Goal: Transaction & Acquisition: Purchase product/service

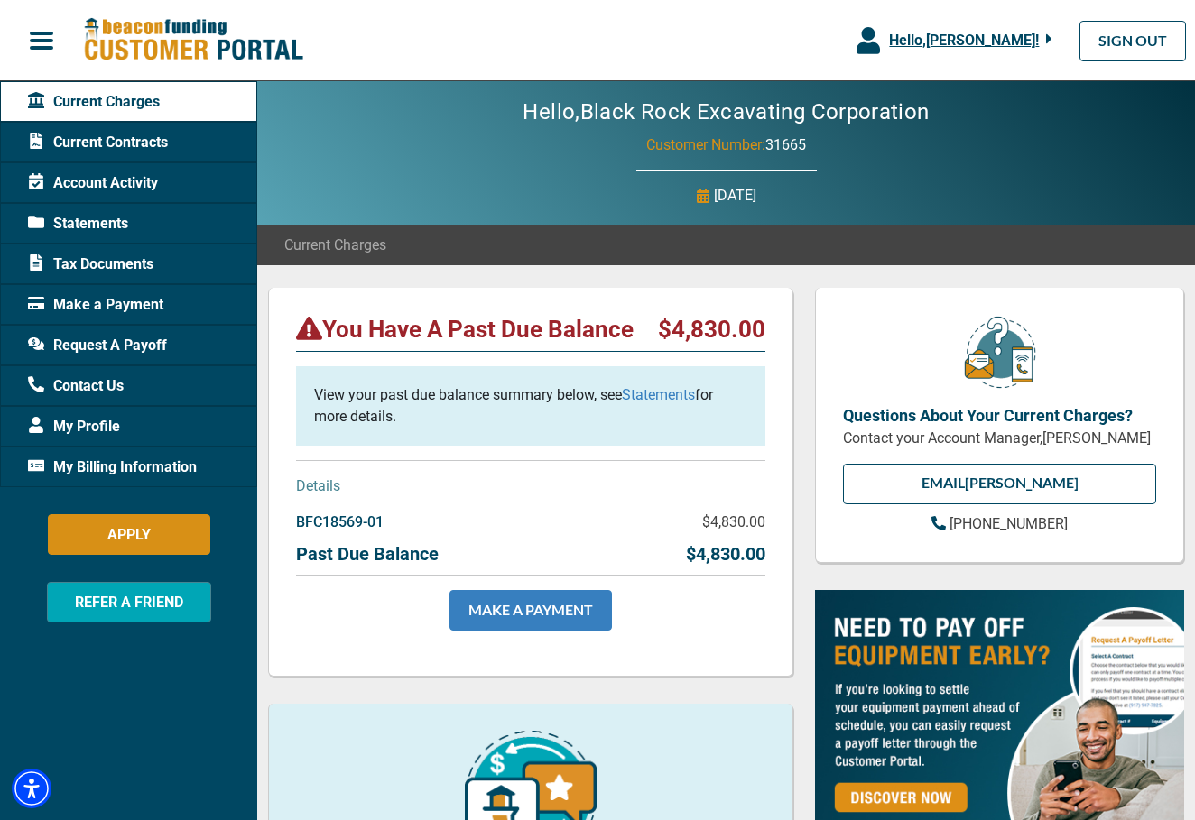
drag, startPoint x: 549, startPoint y: 601, endPoint x: 540, endPoint y: 595, distance: 10.5
click at [540, 595] on link "MAKE A PAYMENT" at bounding box center [530, 610] width 162 height 41
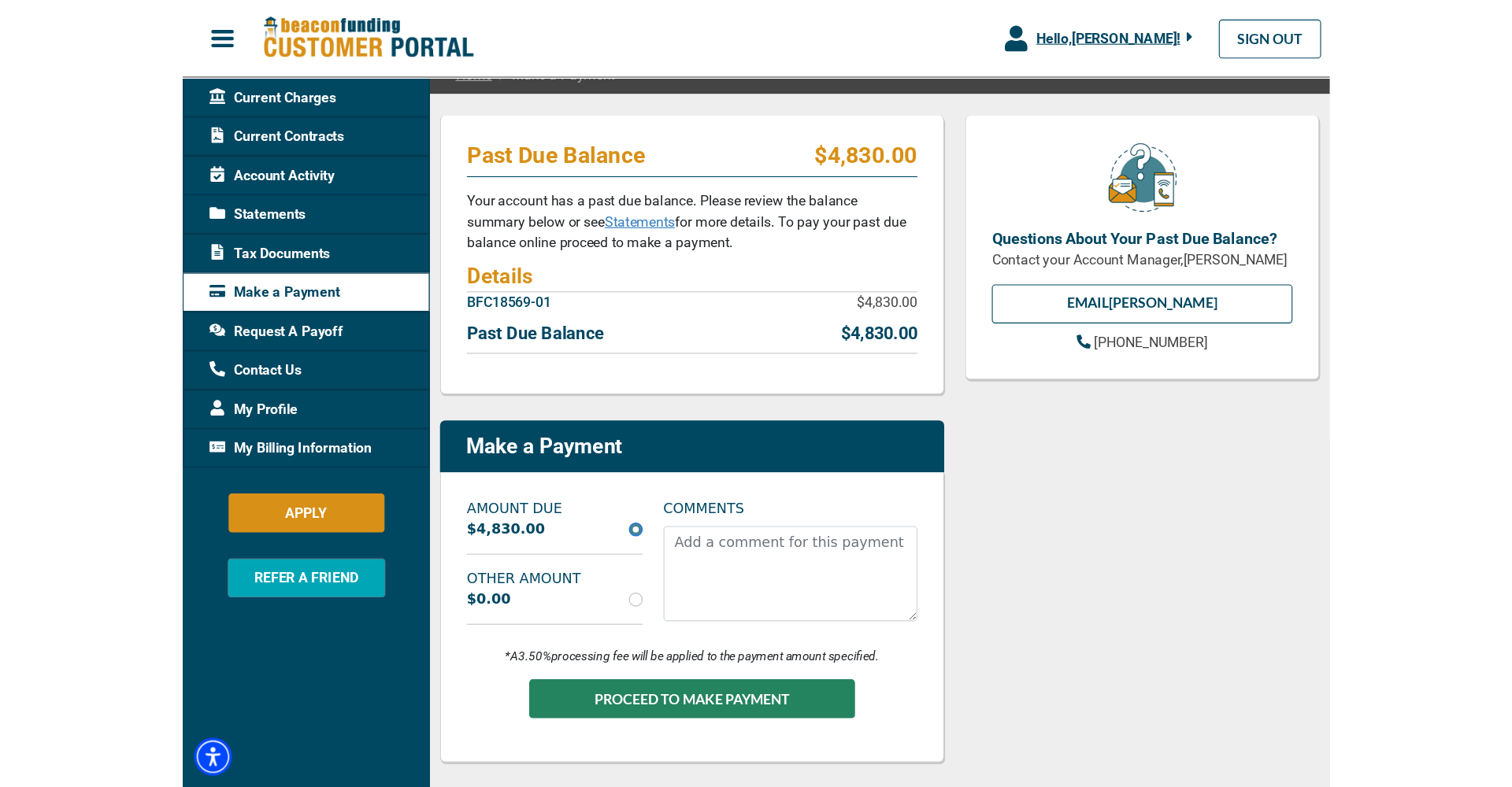
scroll to position [149, 0]
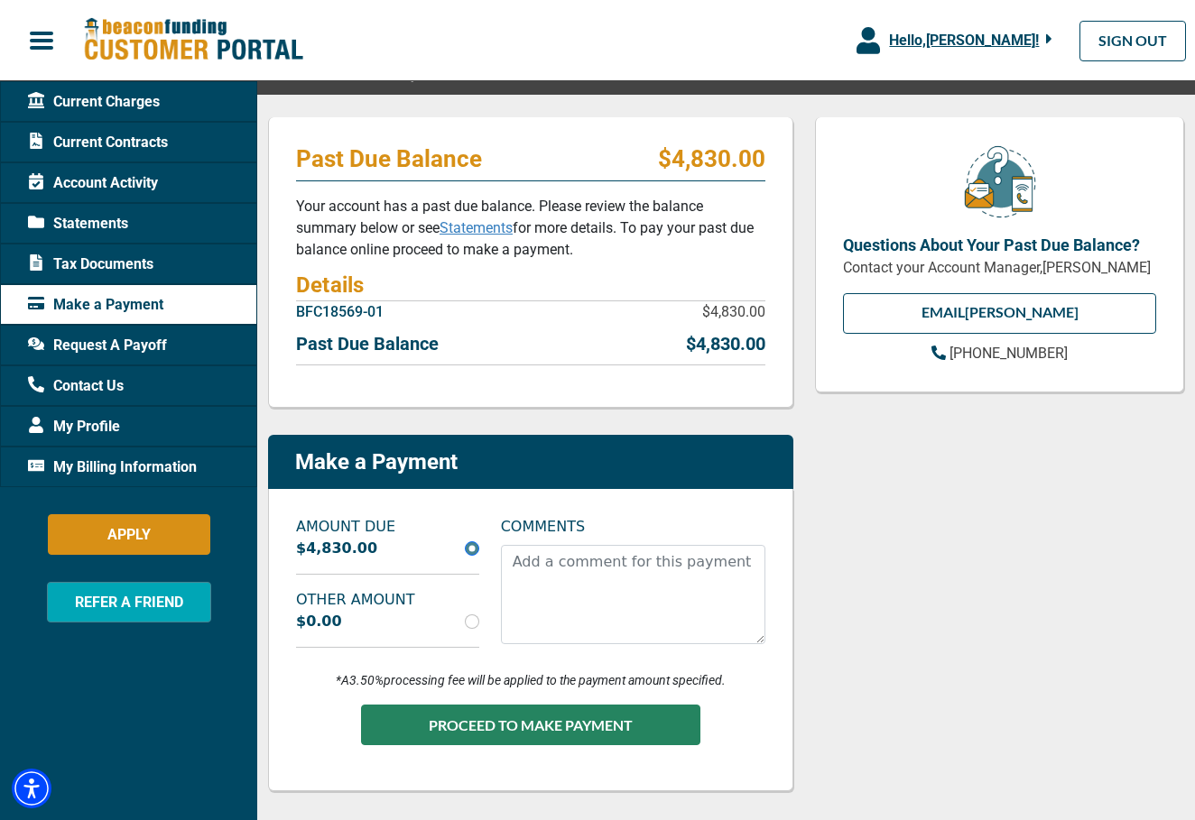
drag, startPoint x: 476, startPoint y: 623, endPoint x: 566, endPoint y: 678, distance: 104.9
click at [476, 623] on input "radio" at bounding box center [472, 621] width 14 height 14
radio input "true"
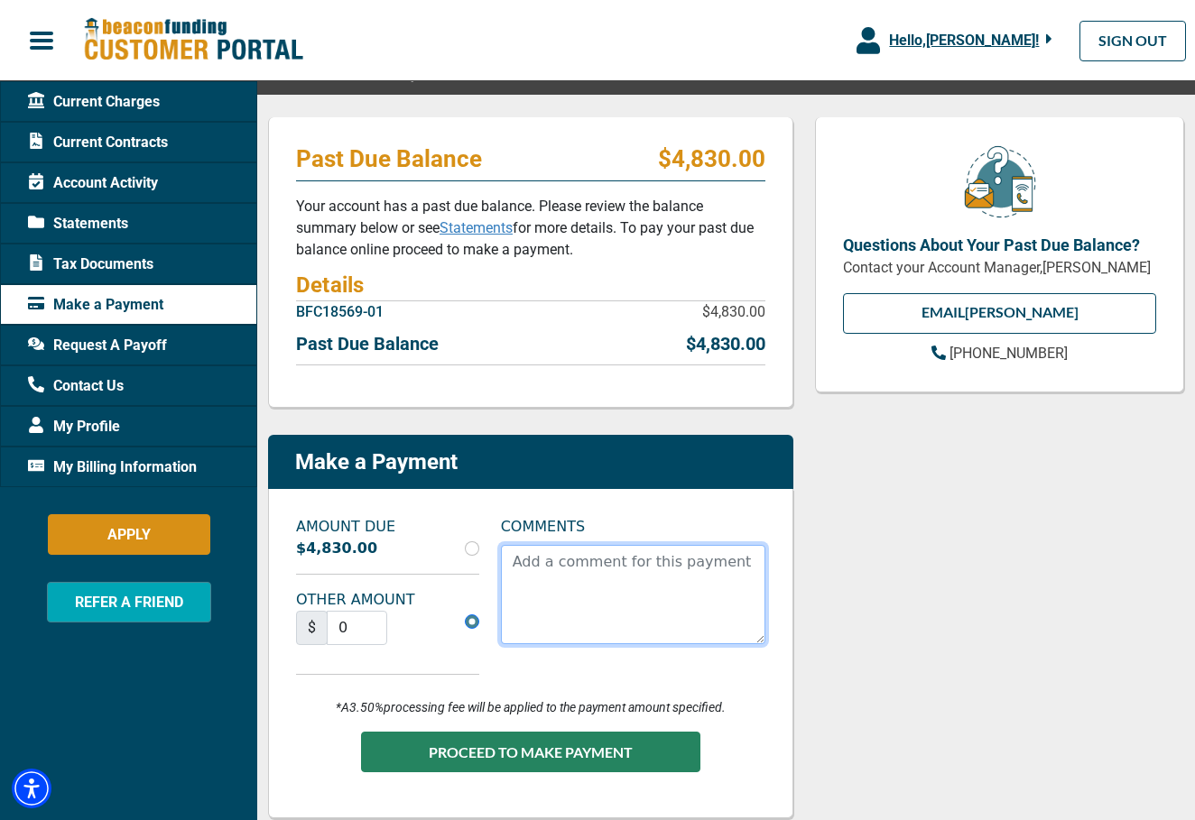
click at [595, 599] on textarea "COMMENTS" at bounding box center [633, 594] width 264 height 99
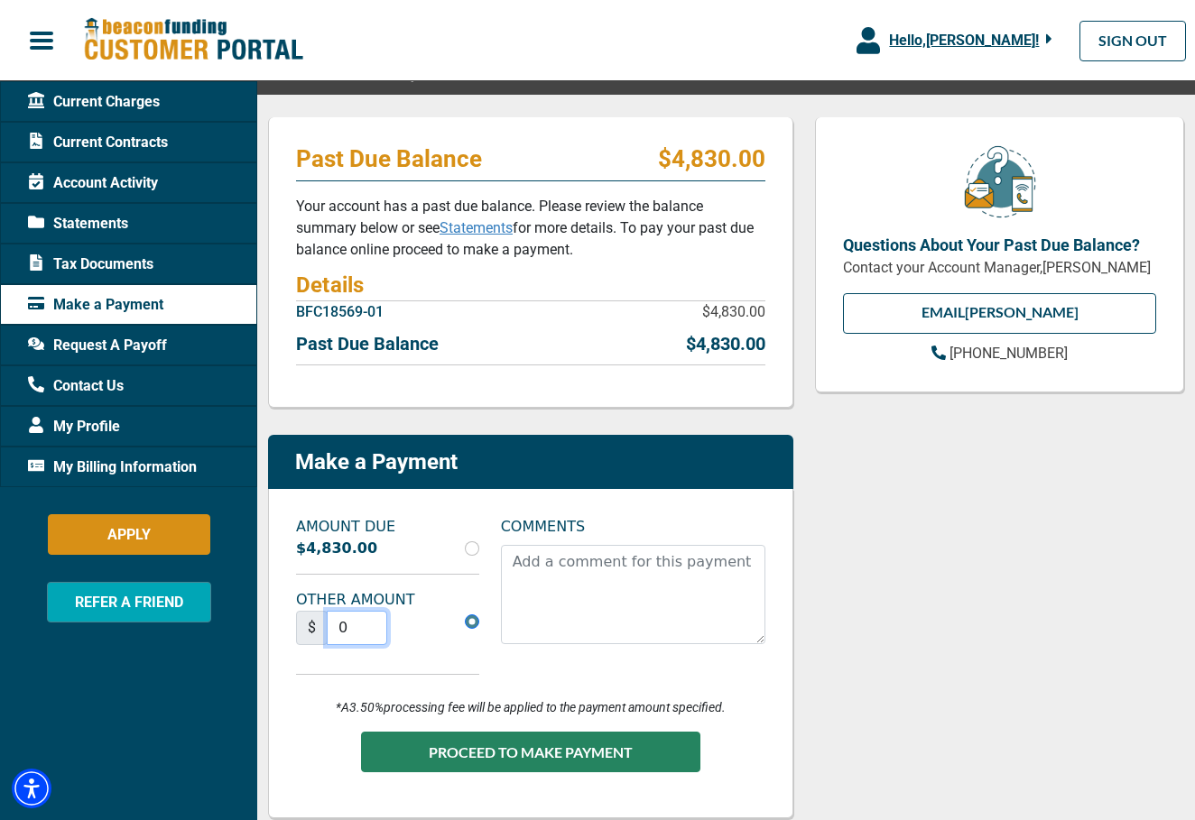
drag, startPoint x: 346, startPoint y: 624, endPoint x: 264, endPoint y: 626, distance: 82.1
click at [271, 626] on div "AMOUNT DUE $4,830.00 OTHER AMOUNT $ 0 COMMENTS *A 3.50% processing fee will be …" at bounding box center [530, 653] width 525 height 329
type input "2000"
click at [452, 648] on div "$ 2000" at bounding box center [387, 635] width 205 height 49
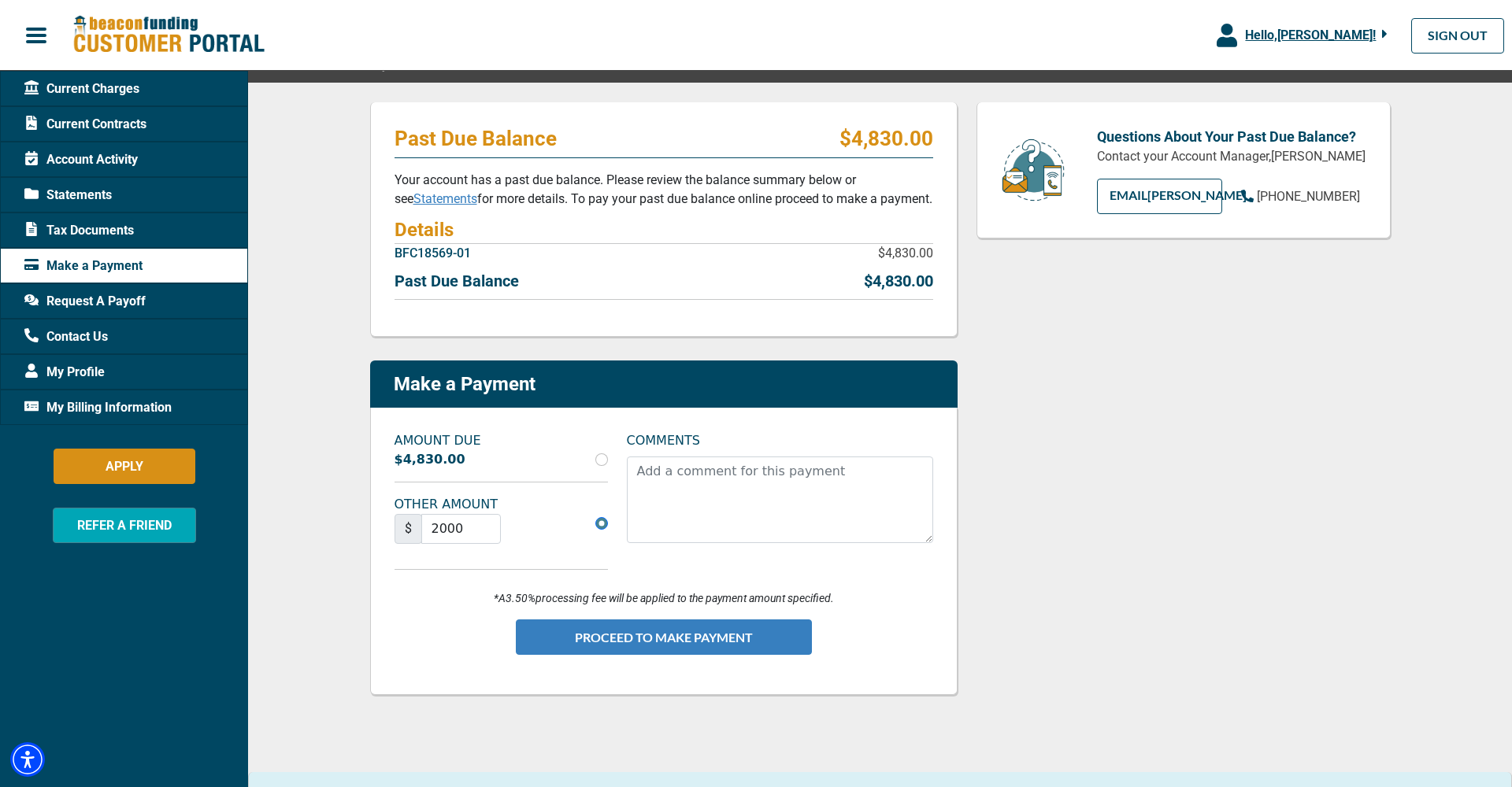
click at [660, 637] on button "PROCEED TO MAKE PAYMENT" at bounding box center [663, 637] width 296 height 36
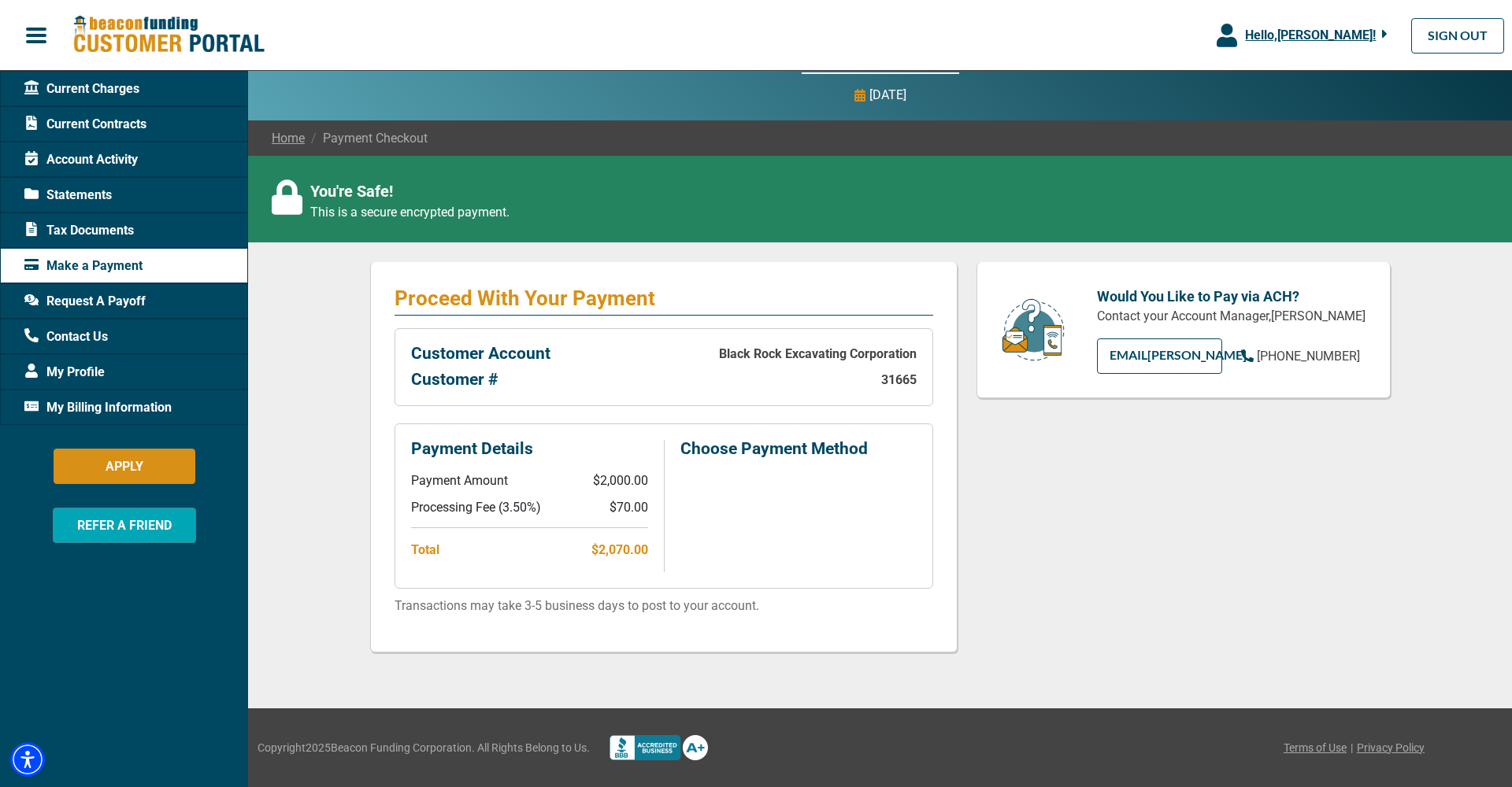
scroll to position [55, 0]
